Goal: Manage account settings

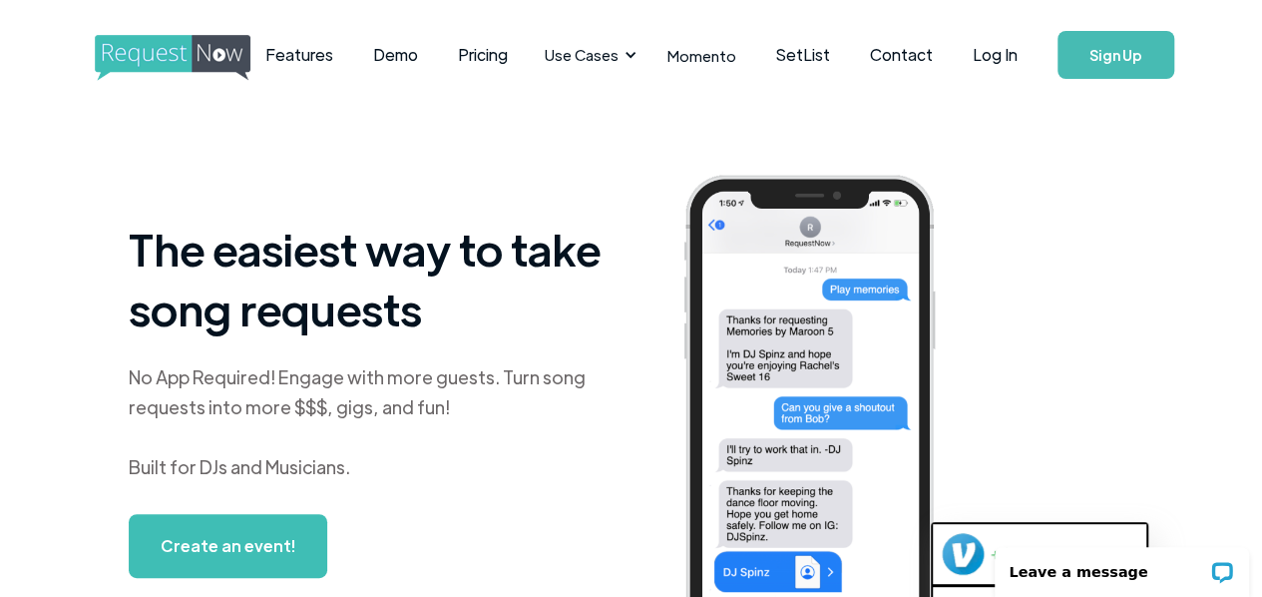
click at [1076, 67] on link "Sign Up" at bounding box center [1116, 55] width 117 height 48
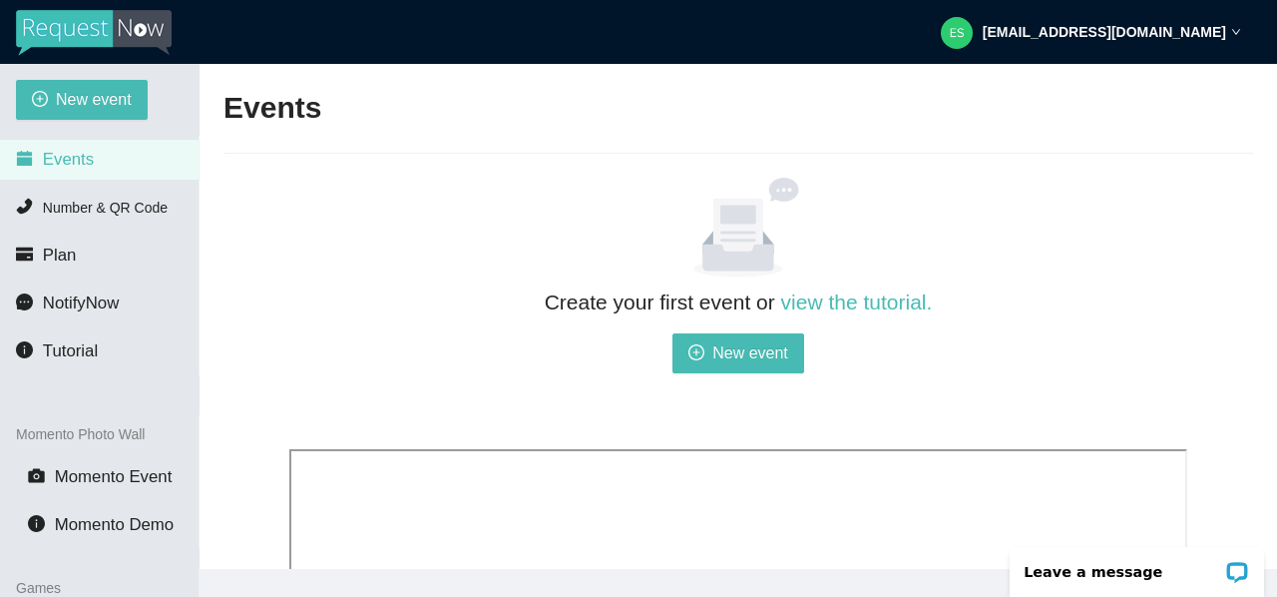
click at [1124, 27] on strong "es@alloccasionsent.net" at bounding box center [1104, 32] width 243 height 16
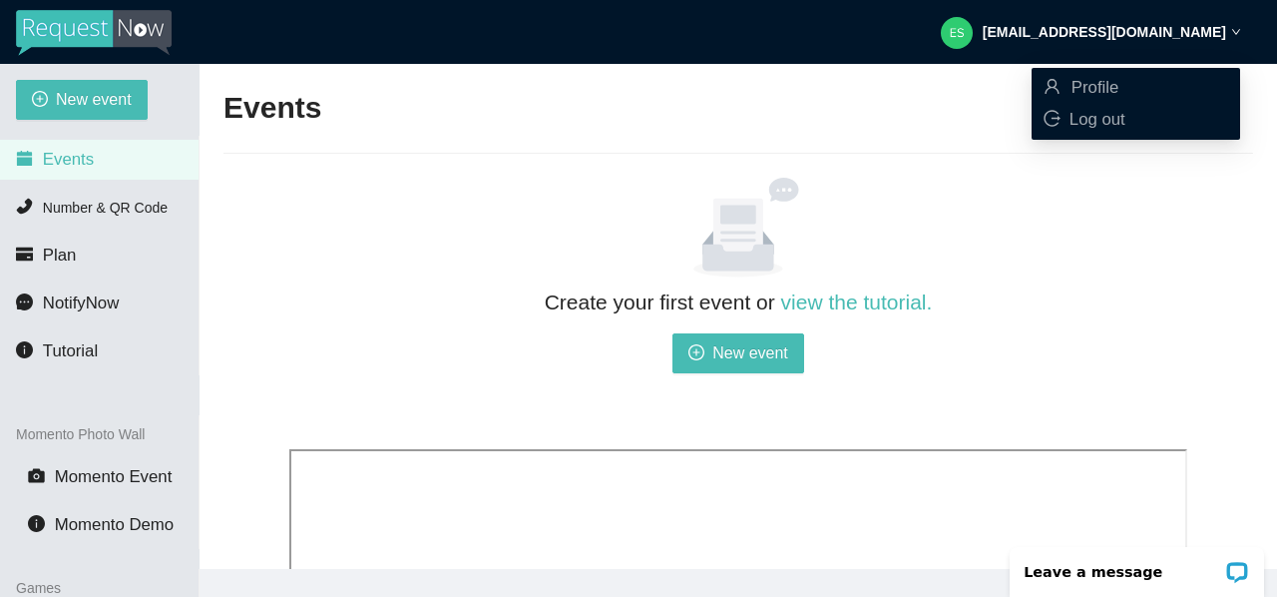
click at [1112, 70] on ul "Profile Log out" at bounding box center [1136, 104] width 209 height 72
click at [1118, 81] on span "Profile" at bounding box center [1096, 87] width 48 height 19
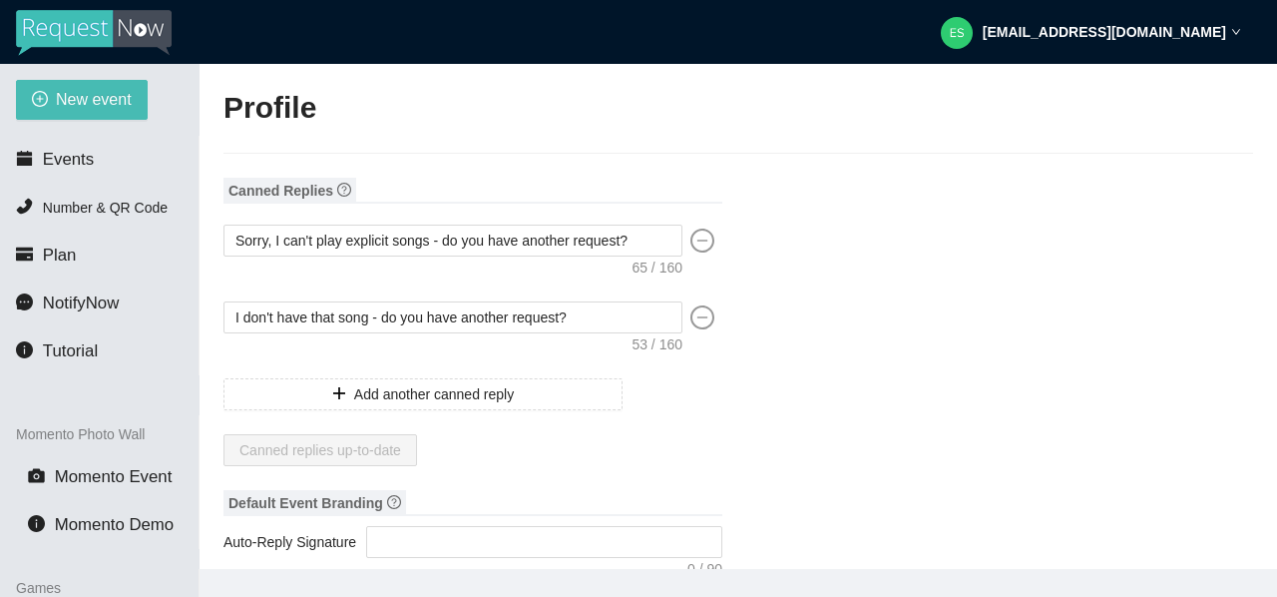
type input "Ed"
type input "Sebastian"
type input "All Occasions Entertainment"
type input "DJ"
type input "(609) 352-1125"
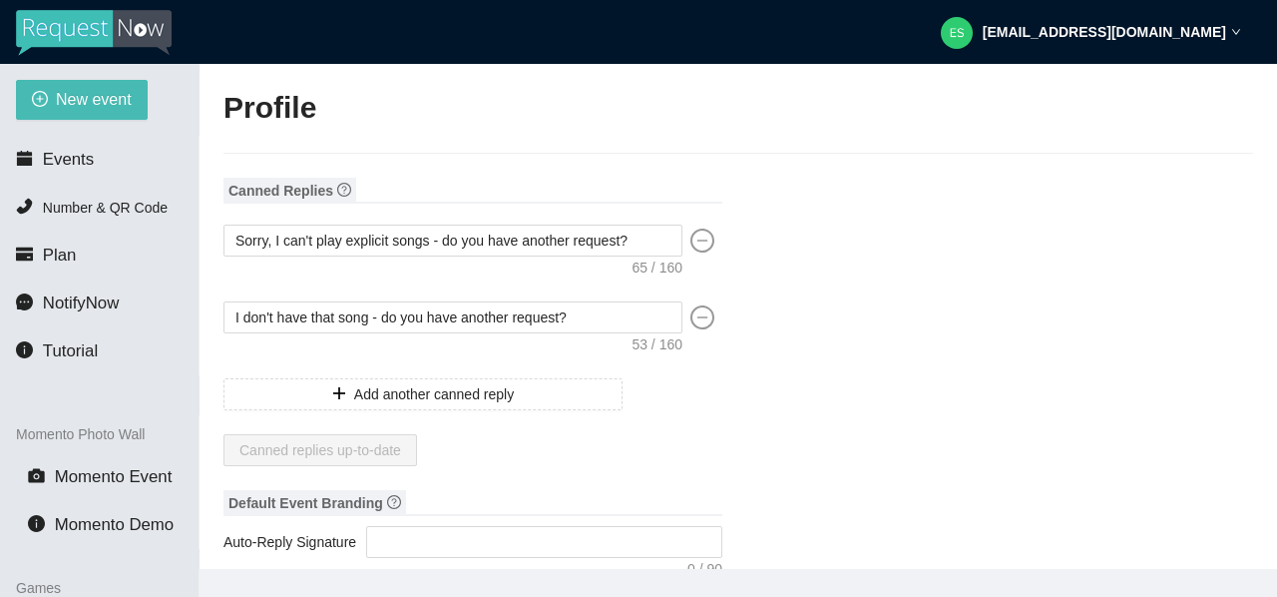
type input "es@alloccasionsent.net"
type input "https://www.instagram.com/aoedjsnj/#"
click at [58, 253] on span "Plan" at bounding box center [60, 254] width 34 height 19
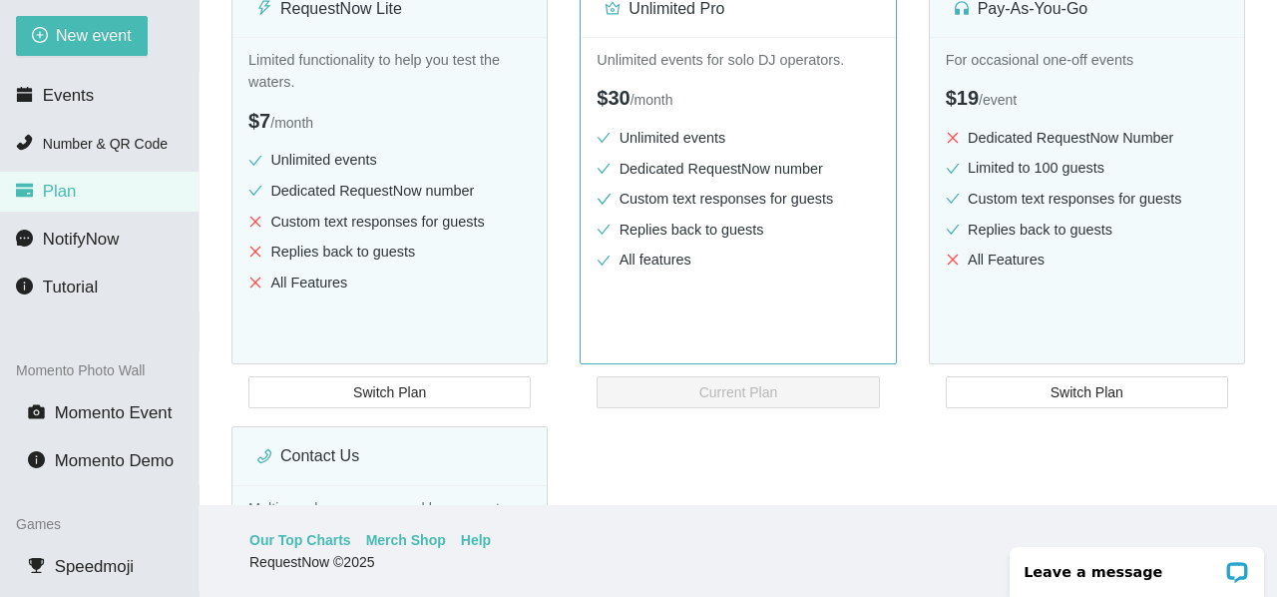
scroll to position [266, 0]
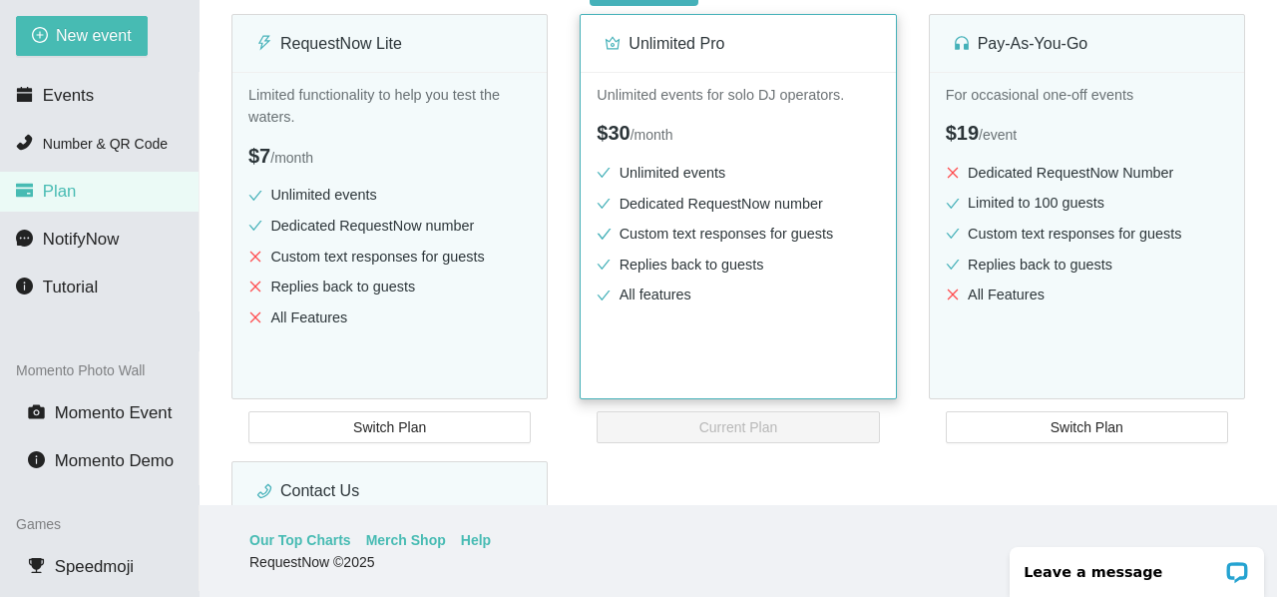
click at [651, 238] on li "Custom text responses for guests" at bounding box center [738, 234] width 282 height 23
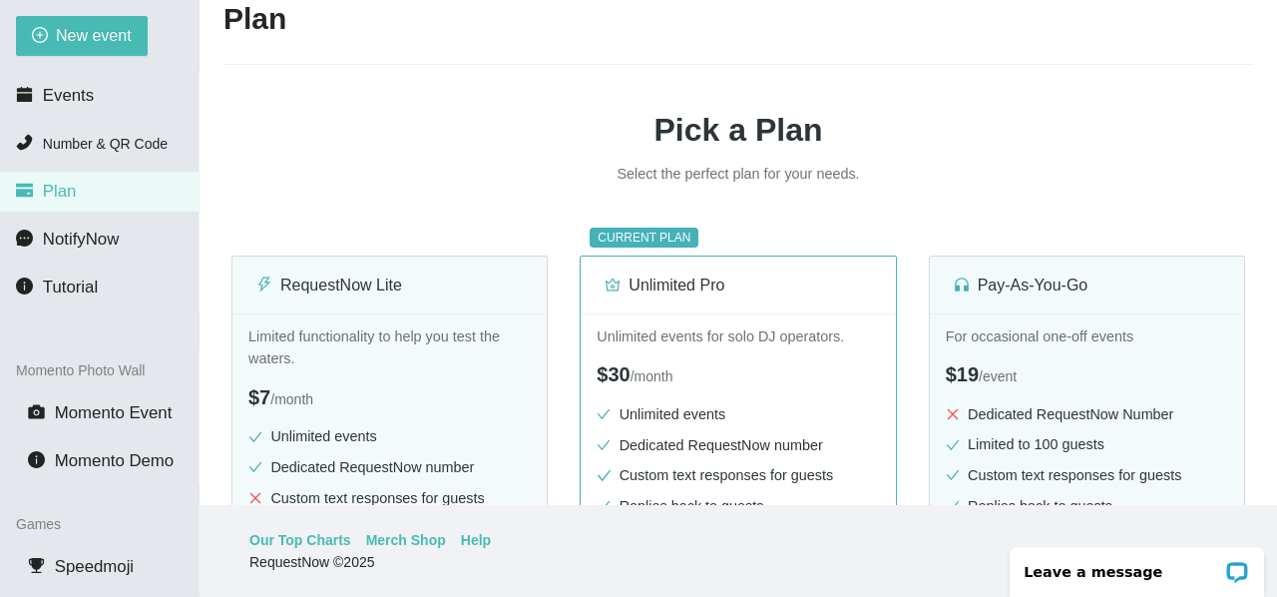
scroll to position [0, 0]
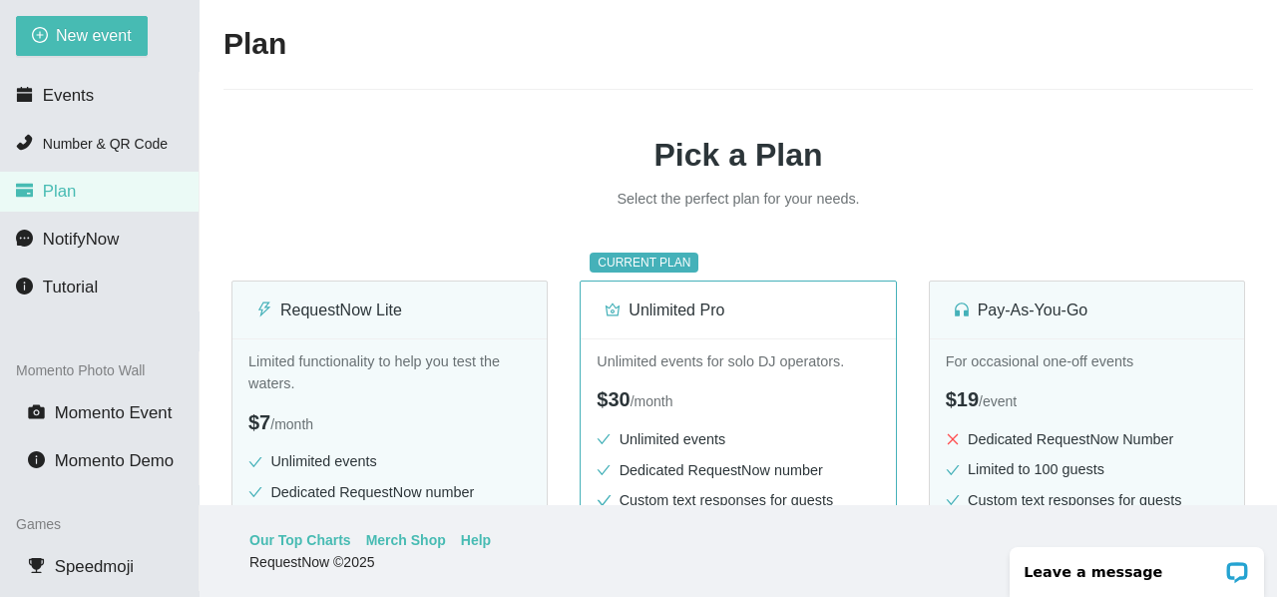
click at [642, 273] on div "CURRENT PLAN Unlimited Pro Unlimited events for solo DJ operators. $30 / month …" at bounding box center [738, 457] width 332 height 432
click at [651, 324] on div "Unlimited Pro" at bounding box center [738, 309] width 266 height 57
click at [653, 369] on p "Unlimited events for solo DJ operators." at bounding box center [738, 361] width 282 height 23
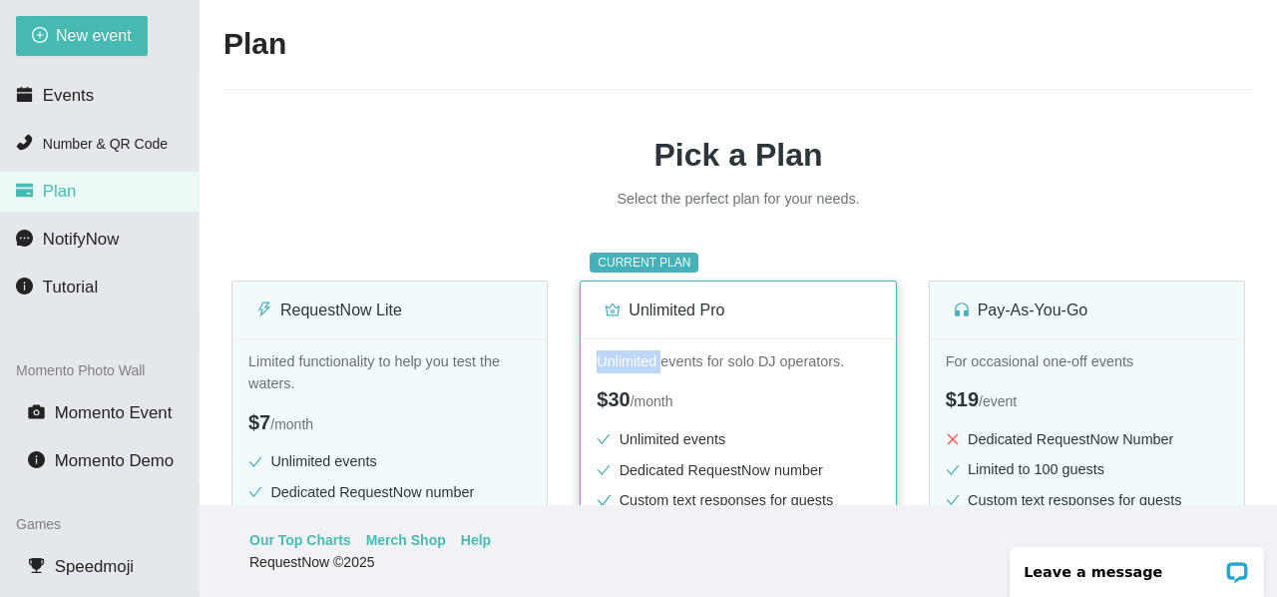
click at [653, 369] on p "Unlimited events for solo DJ operators." at bounding box center [738, 361] width 282 height 23
click at [718, 397] on div "$30 / month" at bounding box center [738, 399] width 282 height 31
click at [753, 398] on div "$30 / month" at bounding box center [738, 399] width 282 height 31
click at [762, 398] on div "$30 / month" at bounding box center [738, 399] width 282 height 31
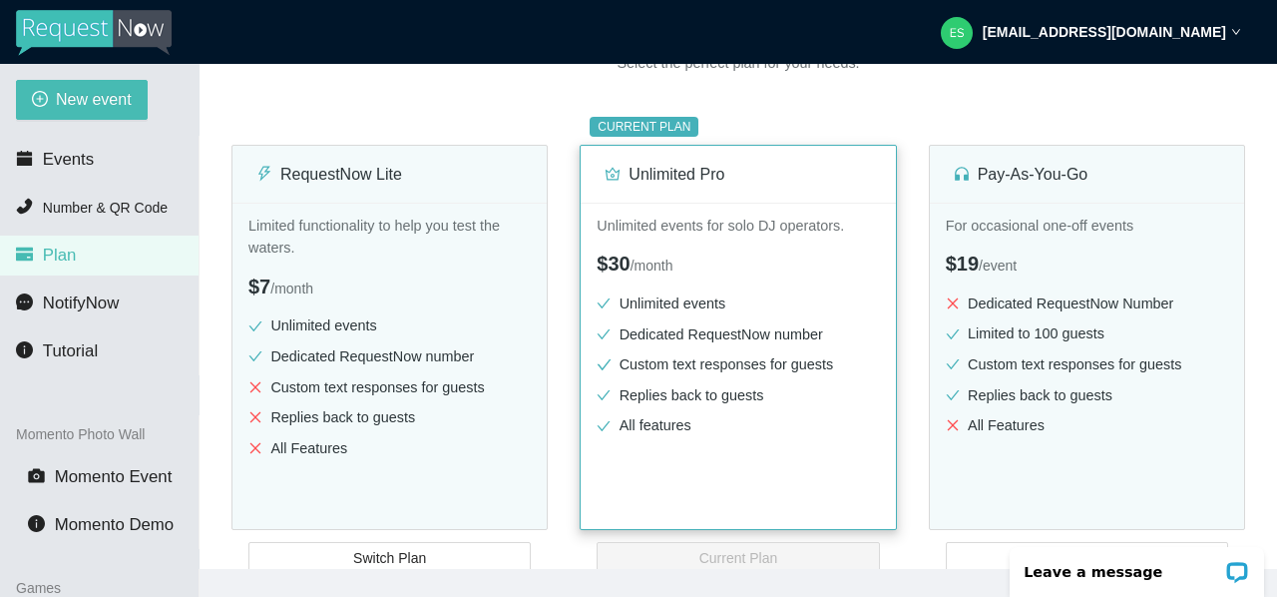
scroll to position [399, 0]
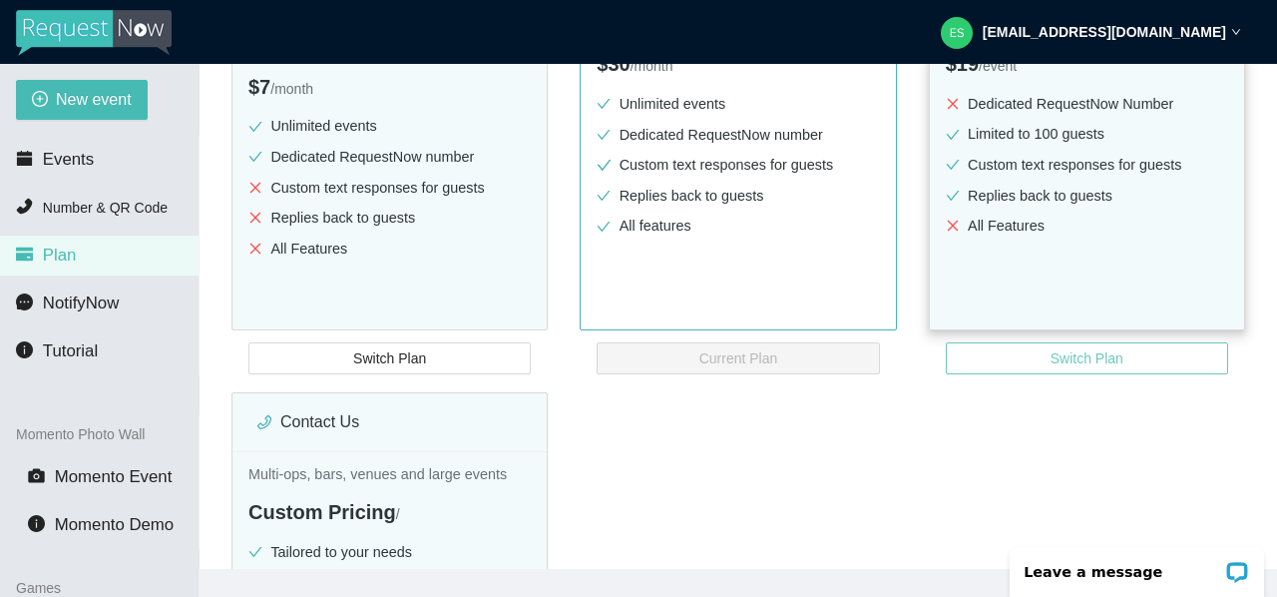
click at [1039, 342] on button "Switch Plan" at bounding box center [1087, 358] width 282 height 32
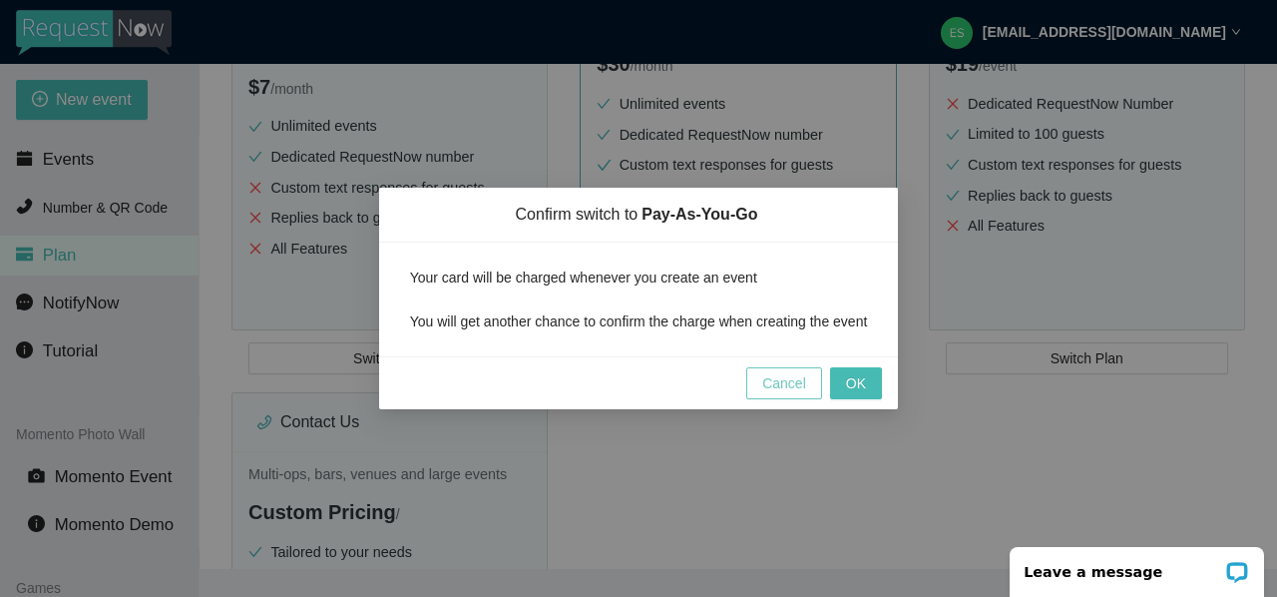
click at [779, 383] on span "Cancel" at bounding box center [784, 383] width 44 height 22
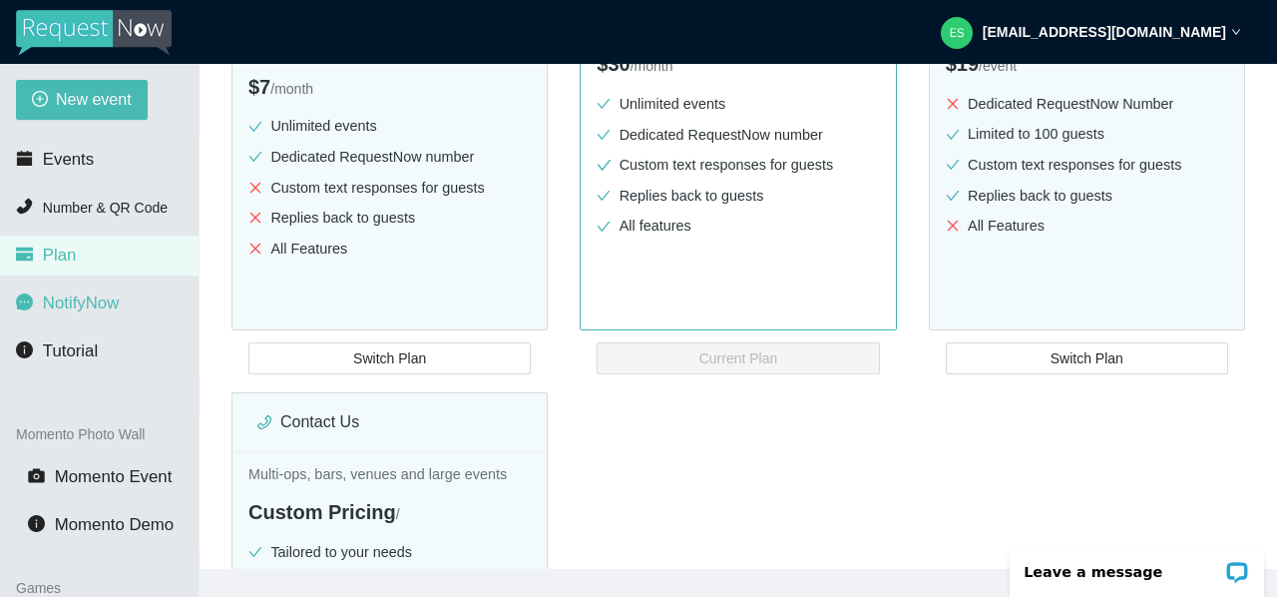
click at [94, 295] on span "NotifyNow" at bounding box center [81, 302] width 76 height 19
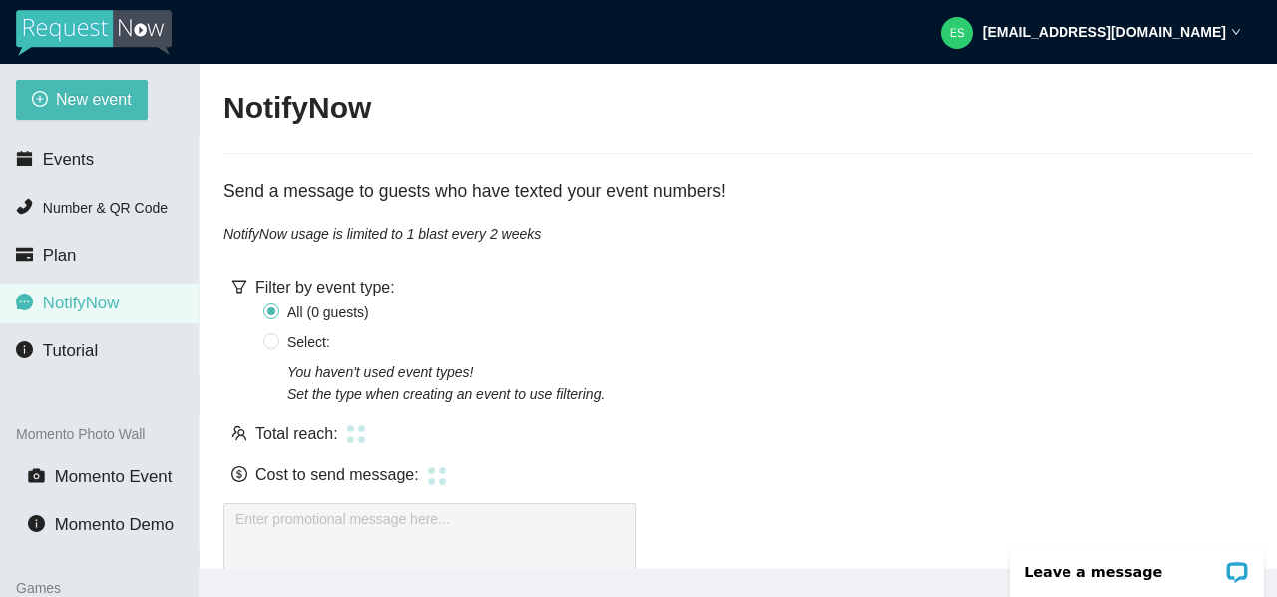
click at [1154, 47] on div "es@alloccasionsent.net" at bounding box center [1091, 32] width 300 height 64
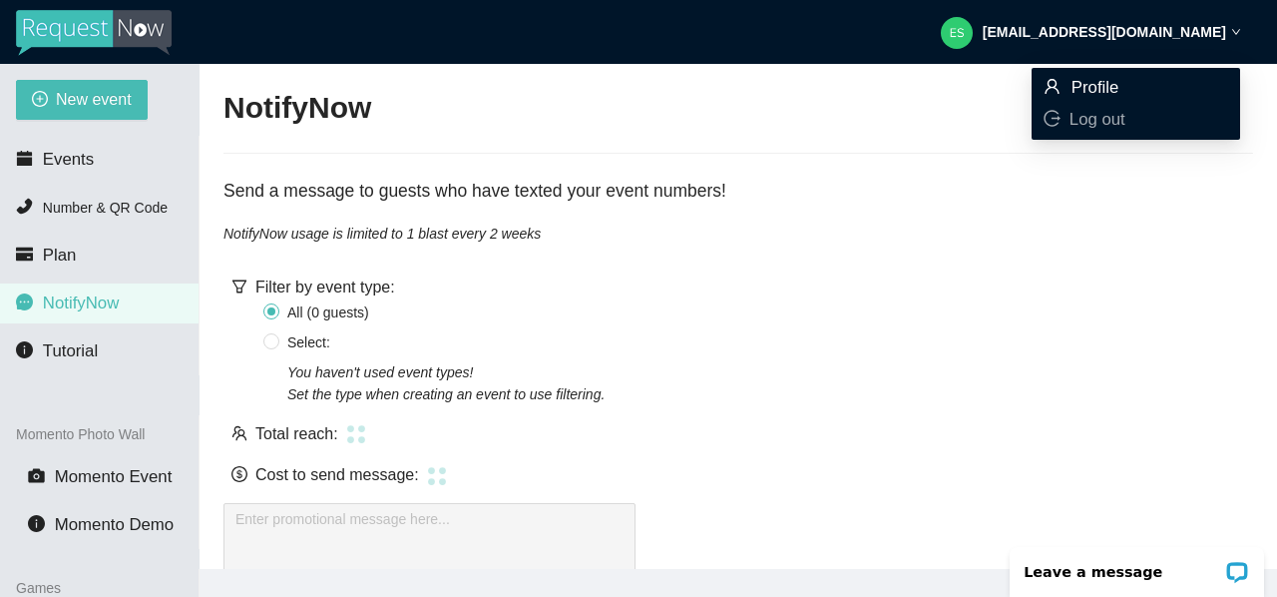
click at [1085, 92] on span "Profile" at bounding box center [1096, 87] width 48 height 19
type textarea "https://virtualdj.com/ask/DJ_Spinz"
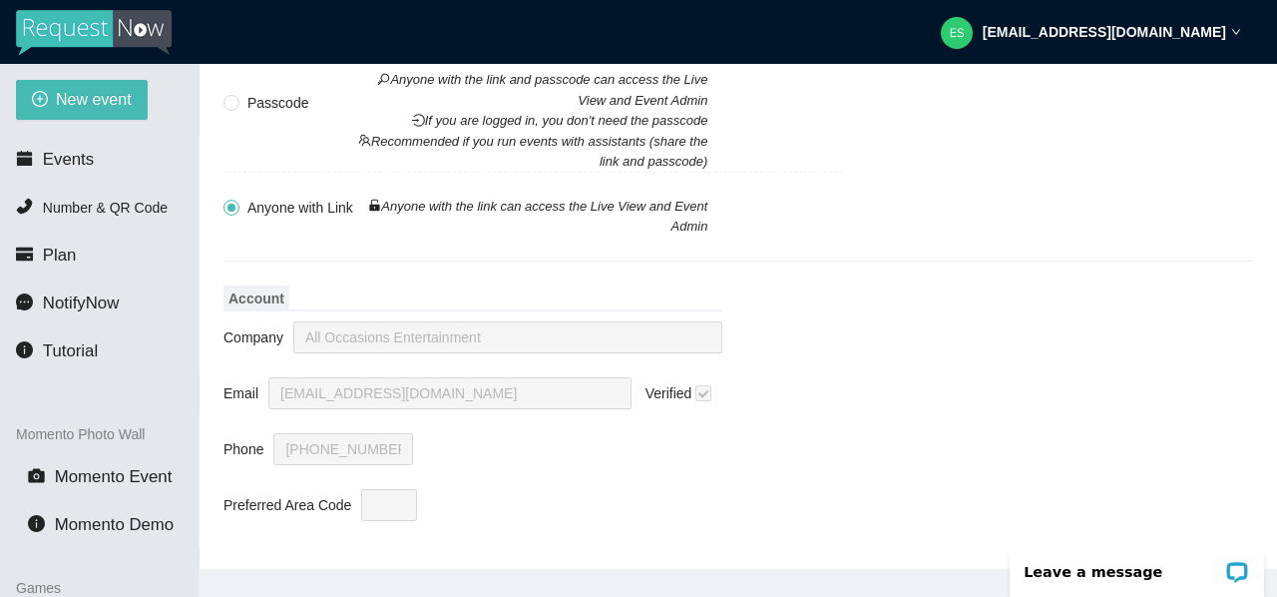
scroll to position [64, 0]
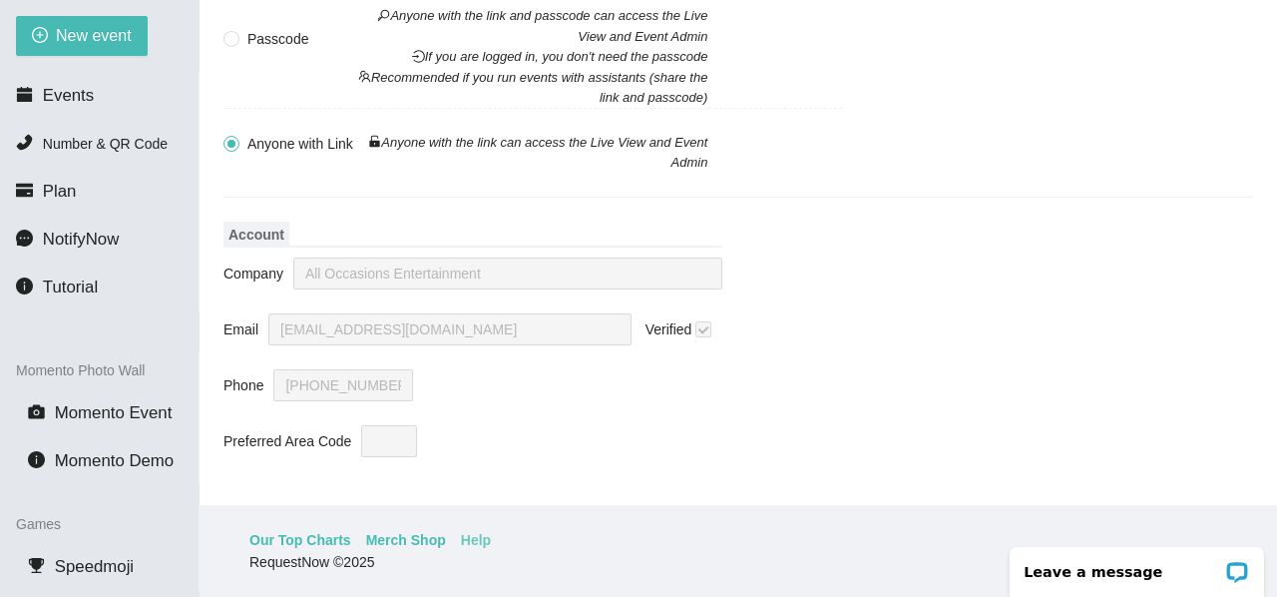
click at [463, 542] on link "Help" at bounding box center [476, 540] width 30 height 22
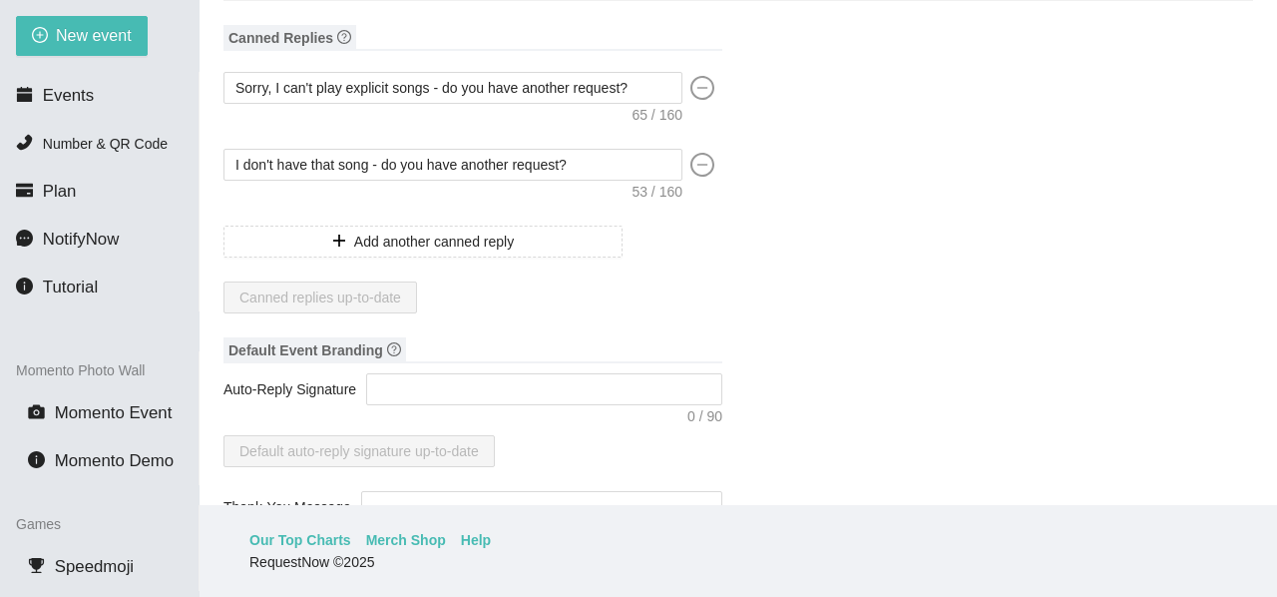
scroll to position [88, 0]
click at [84, 191] on li "Plan" at bounding box center [99, 192] width 199 height 40
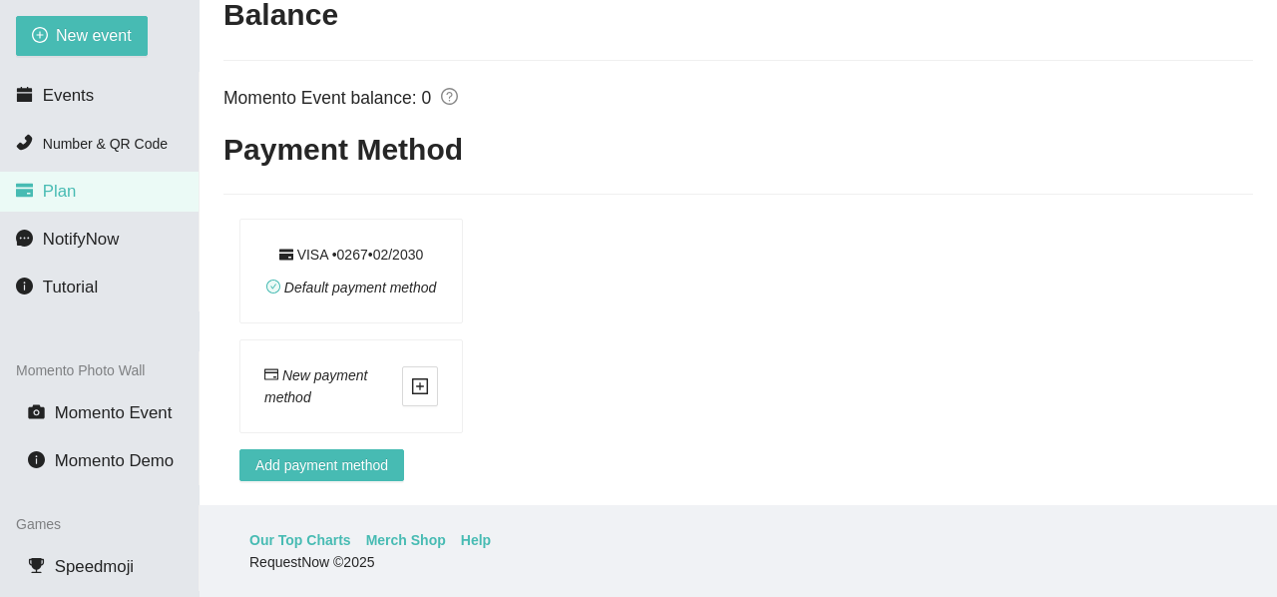
scroll to position [1963, 0]
click at [342, 243] on div "VISA • 0267 • 0 2 / 2030" at bounding box center [351, 254] width 145 height 22
click at [88, 231] on span "NotifyNow" at bounding box center [81, 238] width 76 height 19
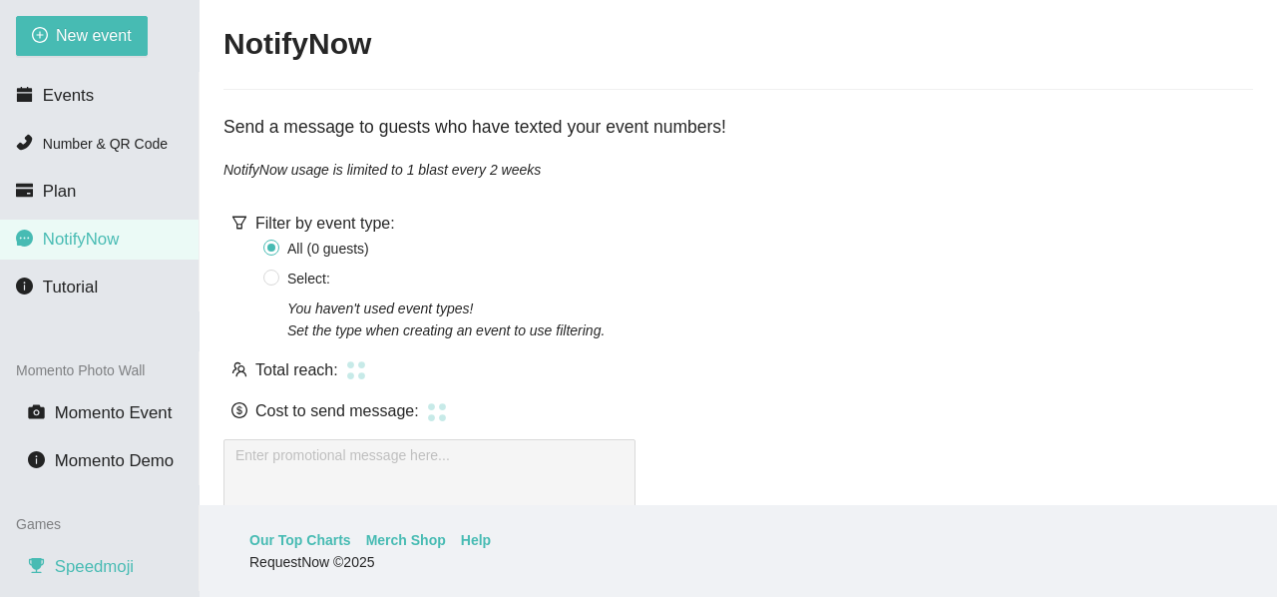
click at [104, 576] on span "Speedmoji" at bounding box center [94, 566] width 79 height 19
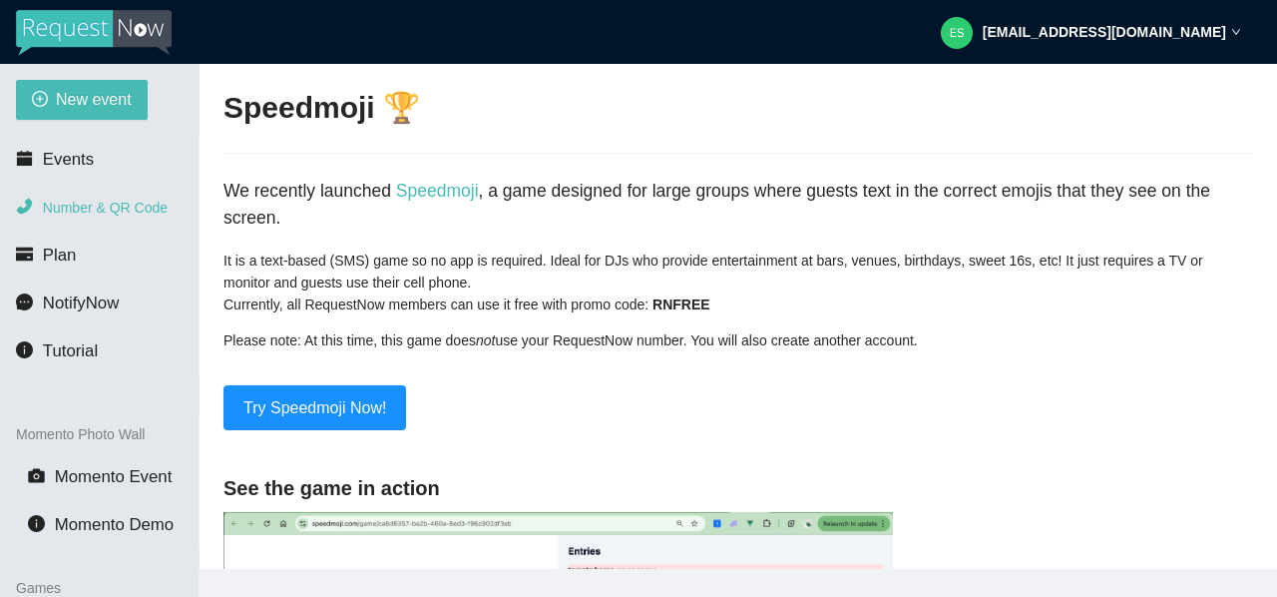
click at [68, 215] on span "Number & QR Code" at bounding box center [105, 208] width 125 height 16
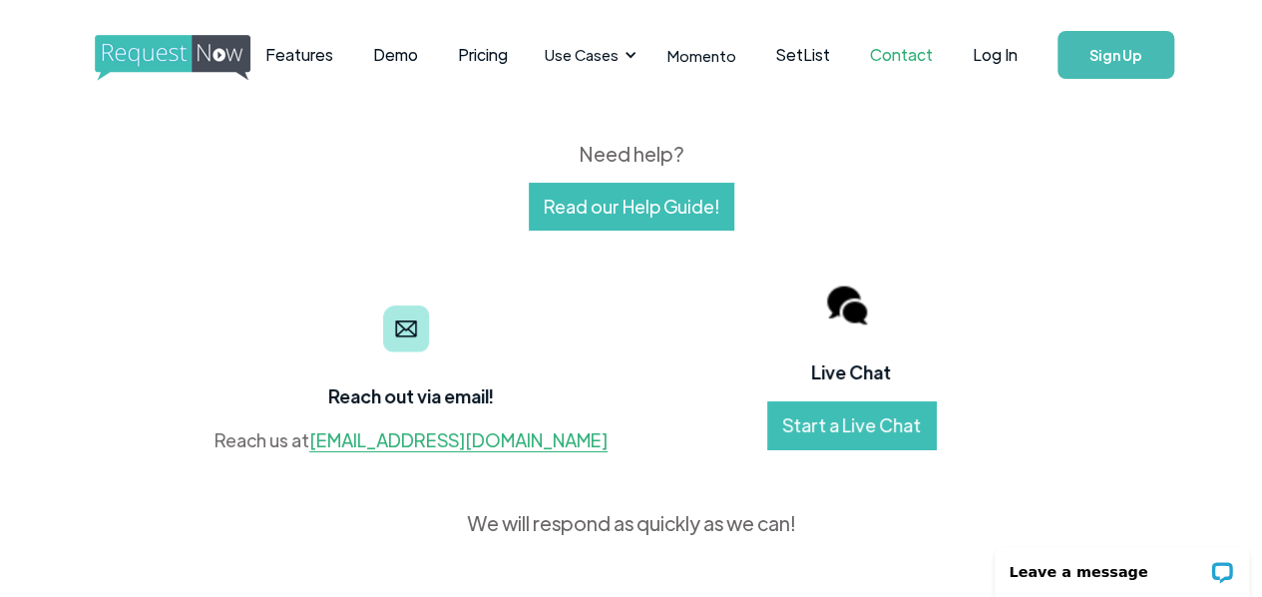
click at [899, 440] on link "Start a Live Chat" at bounding box center [851, 425] width 169 height 48
click at [566, 214] on link "Read our Help Guide!" at bounding box center [632, 207] width 206 height 48
click at [1092, 578] on p "Leave a message" at bounding box center [1109, 572] width 198 height 16
